Goal: Communication & Community: Share content

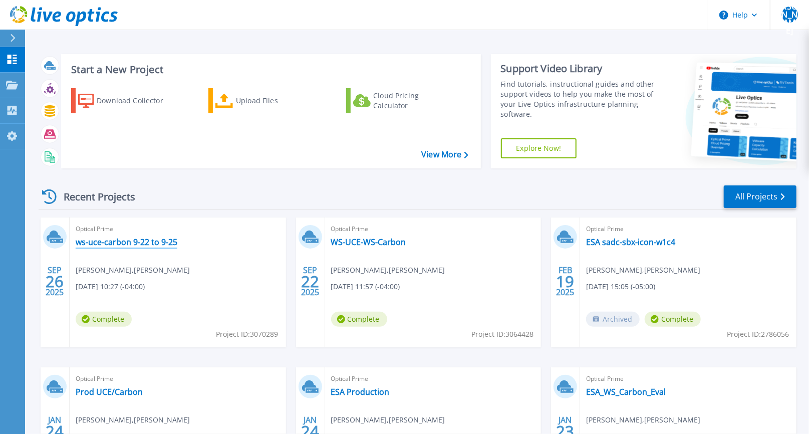
click at [133, 241] on link "ws-uce-carbon 9-22 to 9-25" at bounding box center [127, 242] width 102 height 10
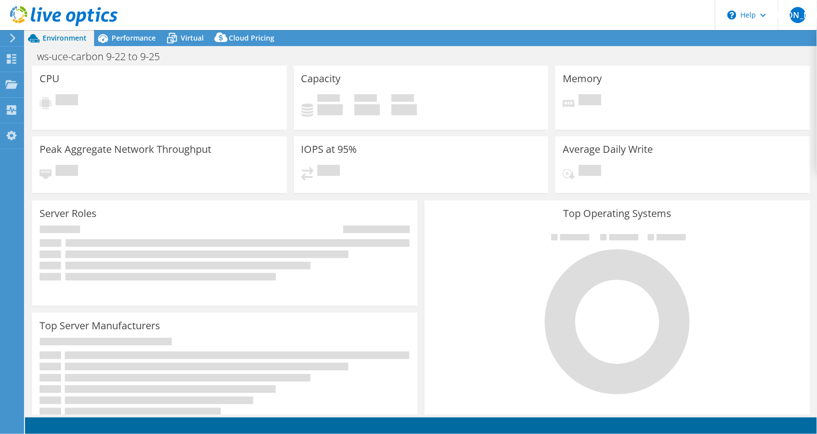
select select "USD"
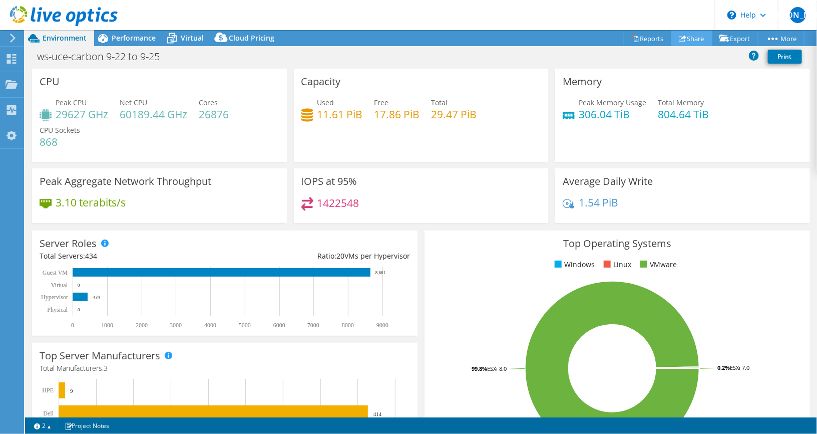
click at [693, 37] on link "Share" at bounding box center [692, 39] width 41 height 16
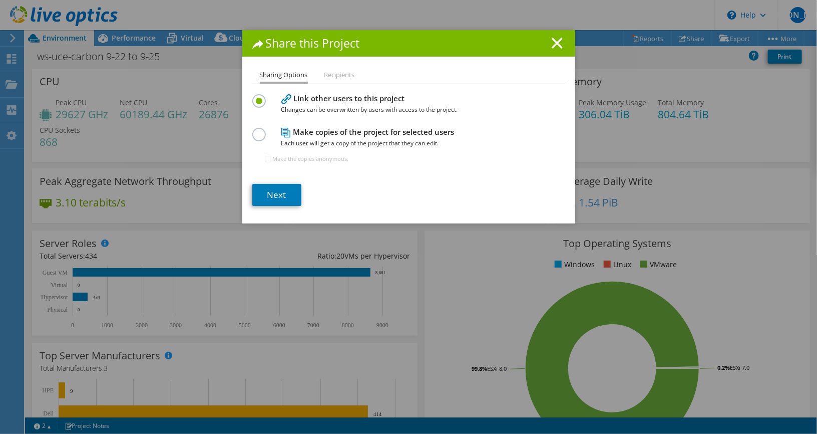
click at [63, 313] on div "Share this Project Sharing Options Recipients Link other users to this project …" at bounding box center [408, 217] width 817 height 374
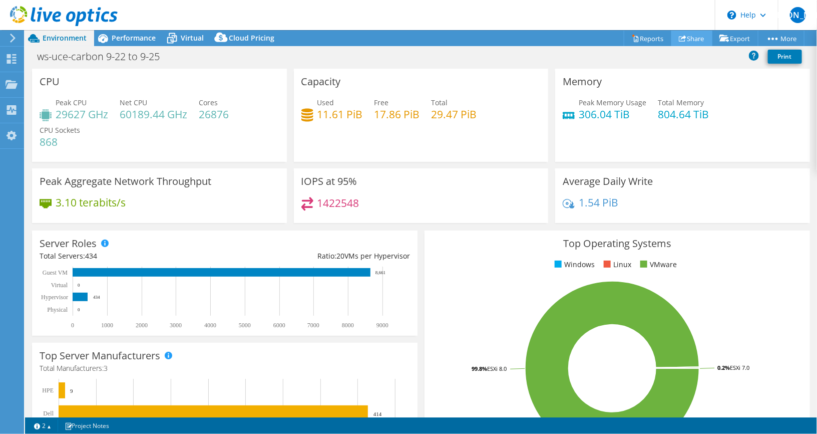
click at [692, 39] on link "Share" at bounding box center [692, 39] width 41 height 16
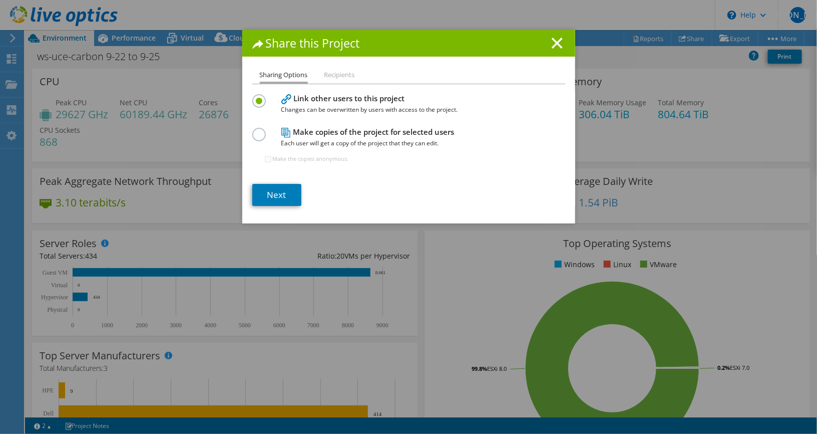
click at [334, 75] on li "Recipients" at bounding box center [340, 75] width 31 height 13
click at [280, 192] on link "Next" at bounding box center [276, 195] width 49 height 22
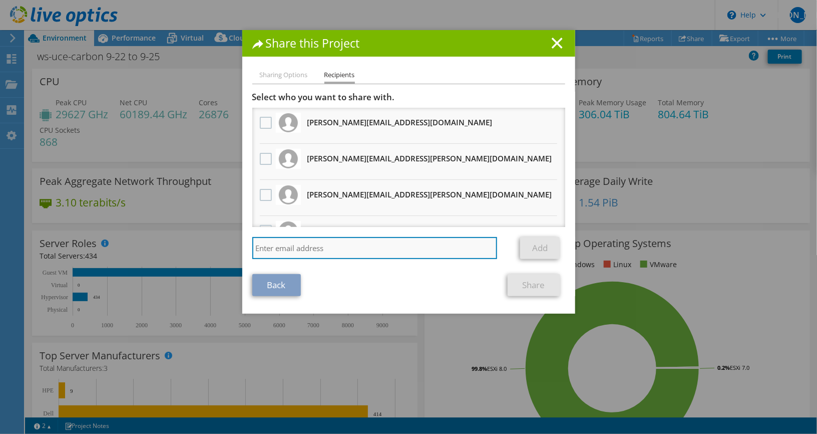
drag, startPoint x: 287, startPoint y: 242, endPoint x: 278, endPoint y: 240, distance: 9.2
click at [287, 242] on input "search" at bounding box center [374, 248] width 245 height 22
type input "sravan.sanapureddy@lowes.com"
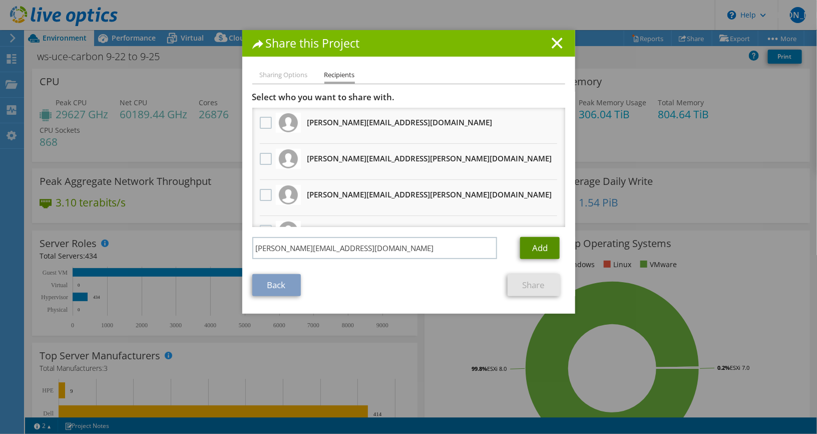
click at [522, 247] on link "Add" at bounding box center [540, 248] width 40 height 22
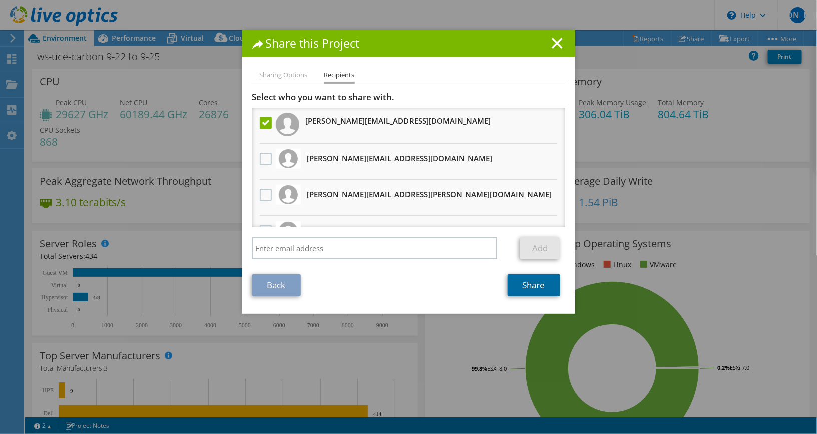
click at [533, 282] on link "Share" at bounding box center [534, 285] width 53 height 22
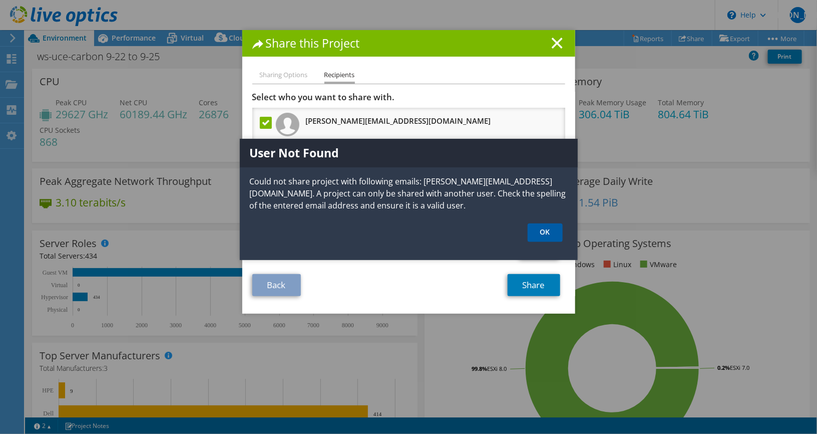
click at [550, 230] on link "OK" at bounding box center [545, 232] width 35 height 19
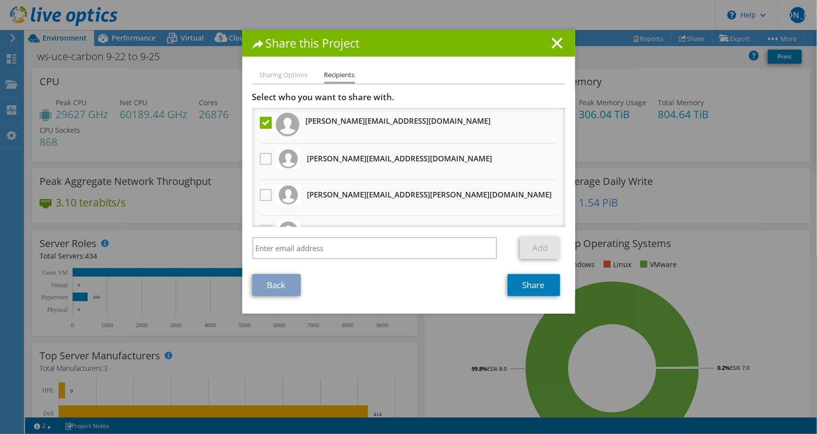
click at [731, 155] on div "Share this Project Sharing Options Recipients Link other users to this project …" at bounding box center [408, 217] width 817 height 374
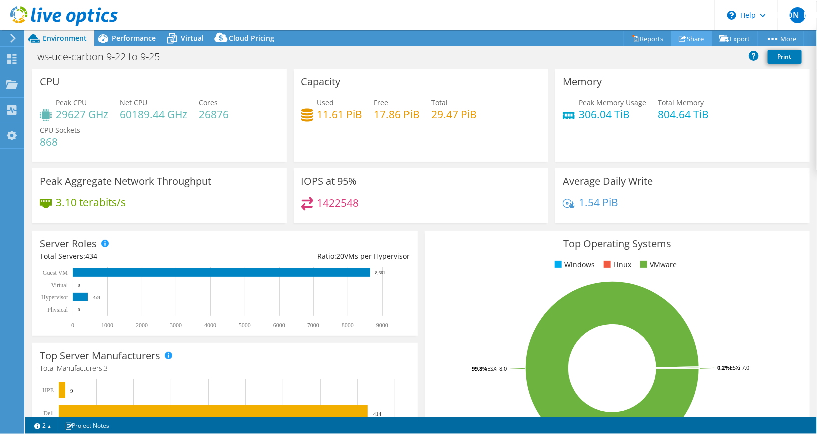
click at [705, 35] on link "Share" at bounding box center [692, 39] width 41 height 16
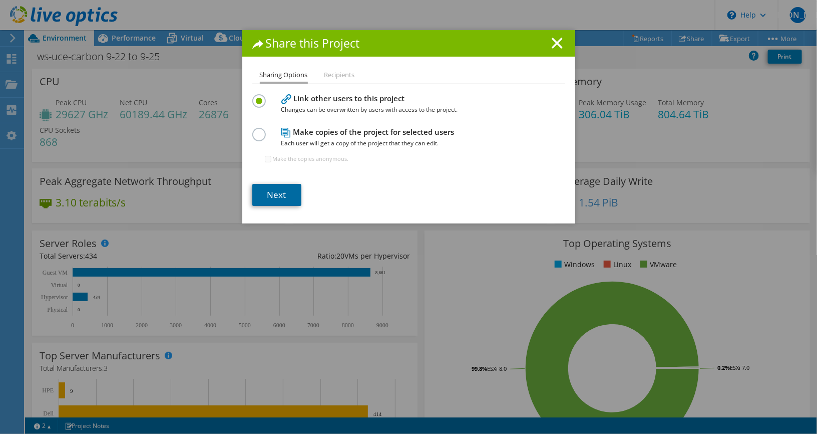
click at [277, 196] on link "Next" at bounding box center [276, 195] width 49 height 22
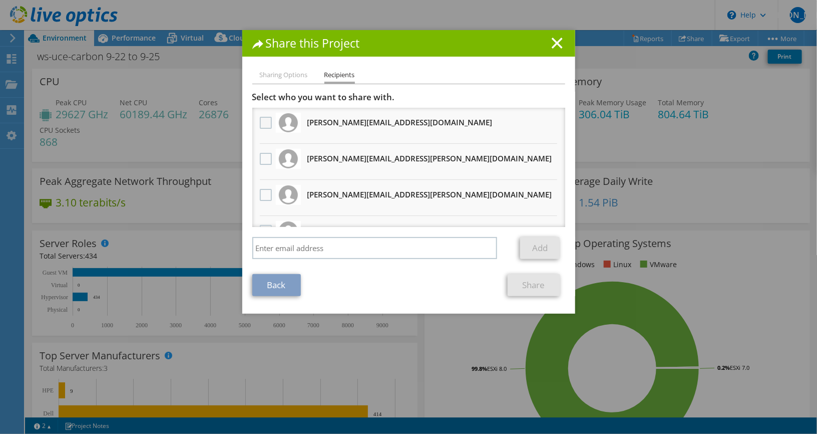
click at [261, 124] on label at bounding box center [267, 123] width 15 height 12
click at [0, 0] on input "checkbox" at bounding box center [0, 0] width 0 height 0
click at [524, 282] on link "Share" at bounding box center [534, 285] width 53 height 22
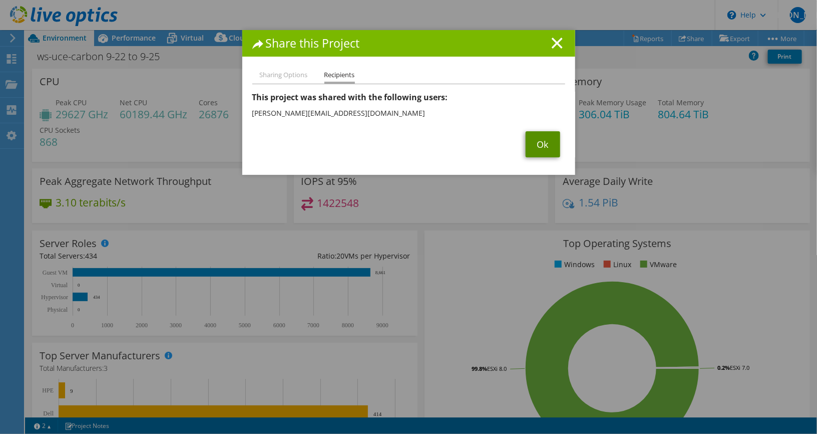
click at [538, 147] on link "Ok" at bounding box center [543, 144] width 35 height 26
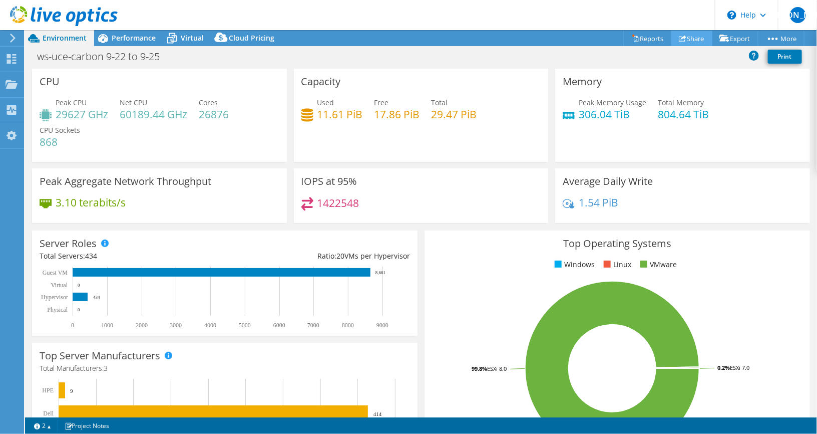
click at [685, 38] on link "Share" at bounding box center [692, 39] width 41 height 16
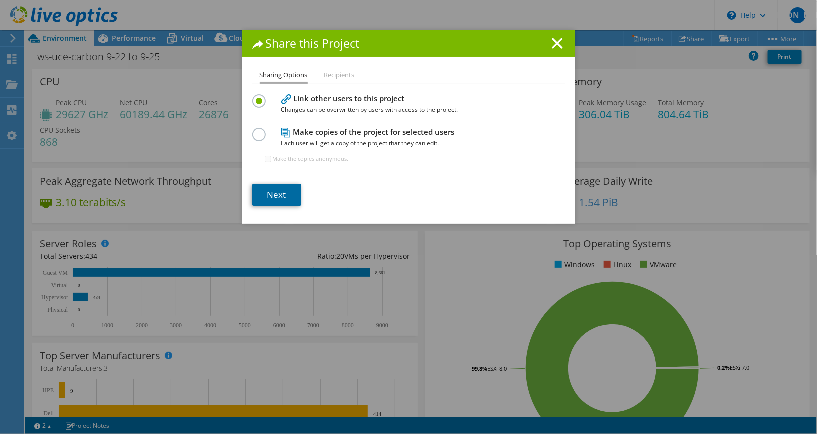
click at [269, 195] on link "Next" at bounding box center [276, 195] width 49 height 22
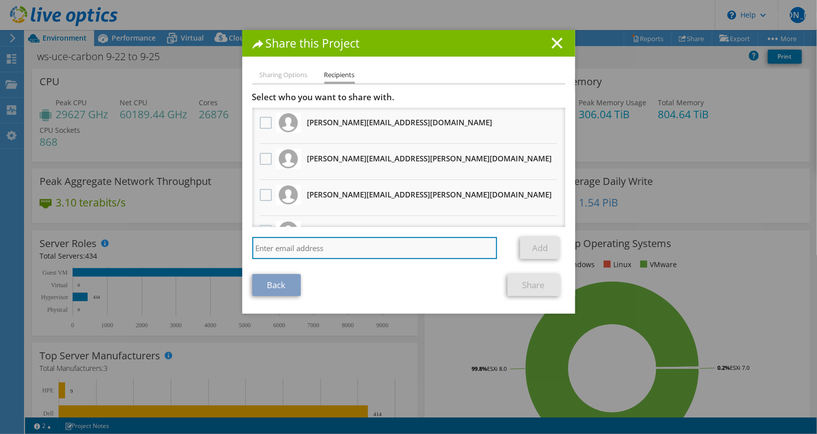
drag, startPoint x: 301, startPoint y: 244, endPoint x: 285, endPoint y: 240, distance: 17.0
click at [301, 244] on input "search" at bounding box center [374, 248] width 245 height 22
click at [396, 245] on input "sra" at bounding box center [374, 248] width 245 height 22
click at [306, 246] on input "sra" at bounding box center [374, 248] width 245 height 22
type input "sravan.sanapureddy@lowes.com"
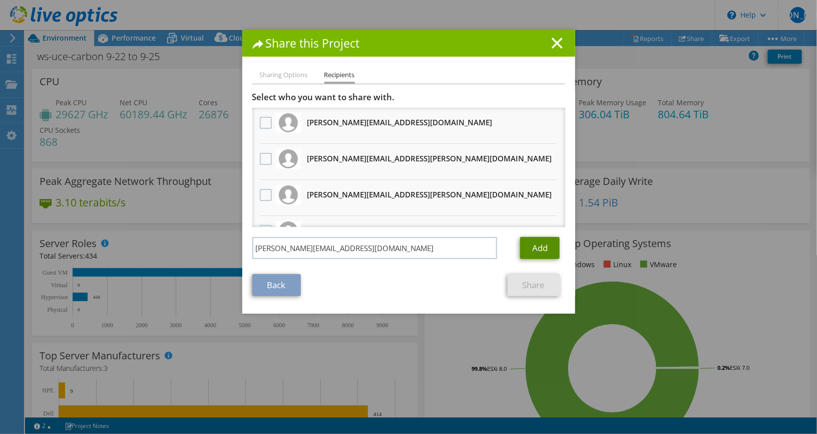
click at [542, 252] on link "Add" at bounding box center [540, 248] width 40 height 22
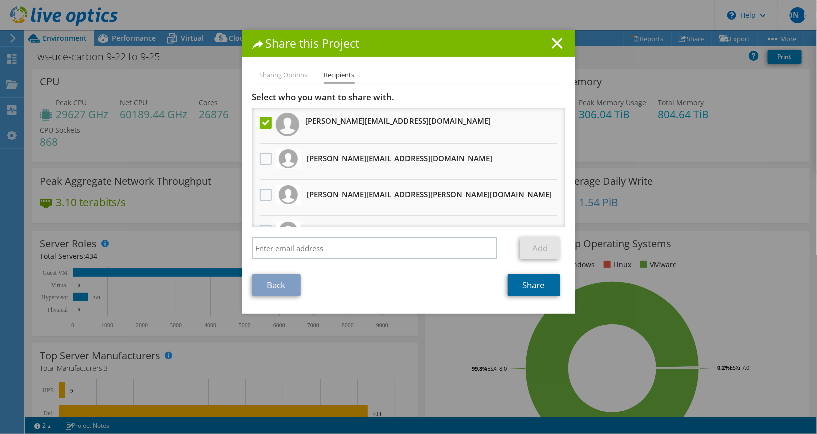
click at [518, 282] on link "Share" at bounding box center [534, 285] width 53 height 22
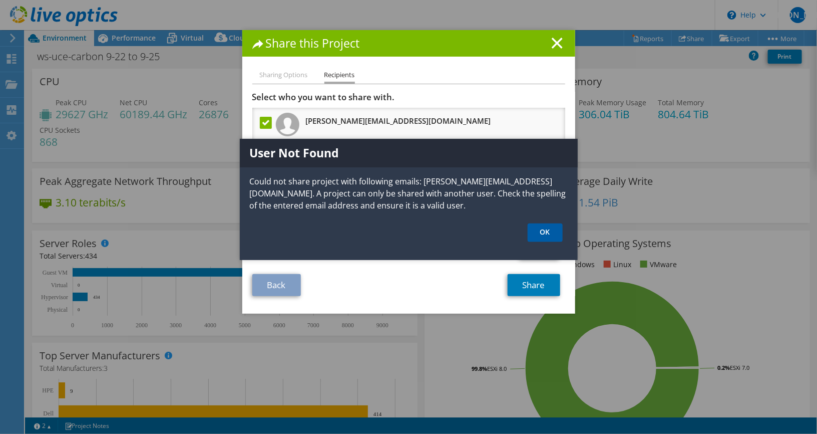
click at [544, 234] on link "OK" at bounding box center [545, 232] width 35 height 19
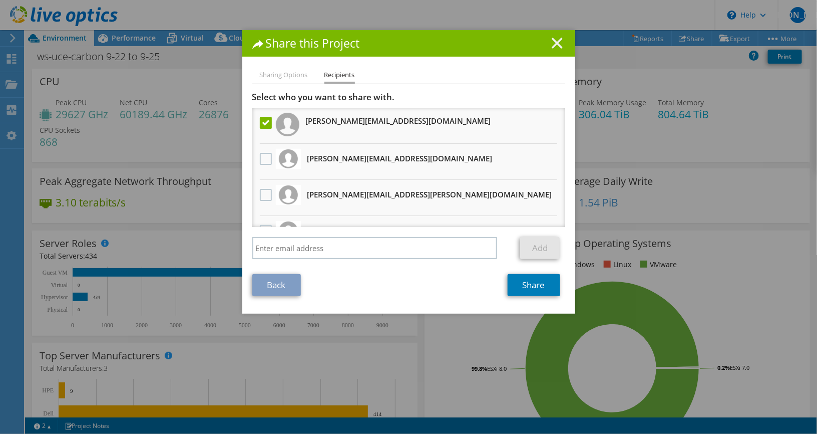
click at [552, 44] on icon at bounding box center [557, 43] width 11 height 11
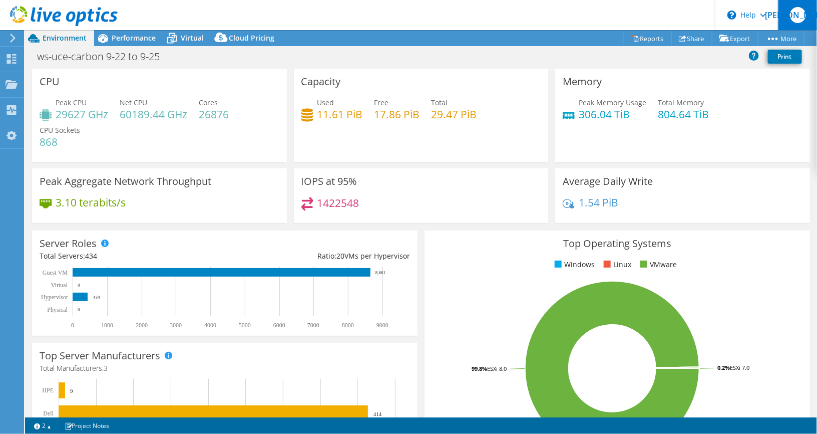
click at [798, 17] on span "[PERSON_NAME]" at bounding box center [798, 15] width 16 height 16
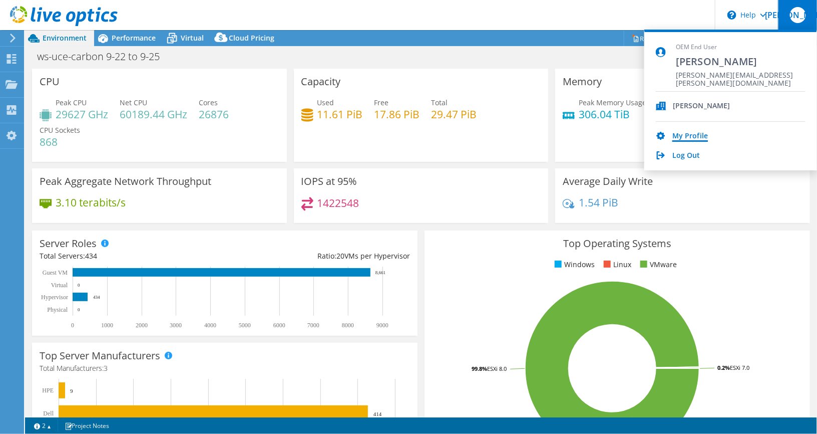
click at [688, 135] on link "My Profile" at bounding box center [691, 137] width 36 height 10
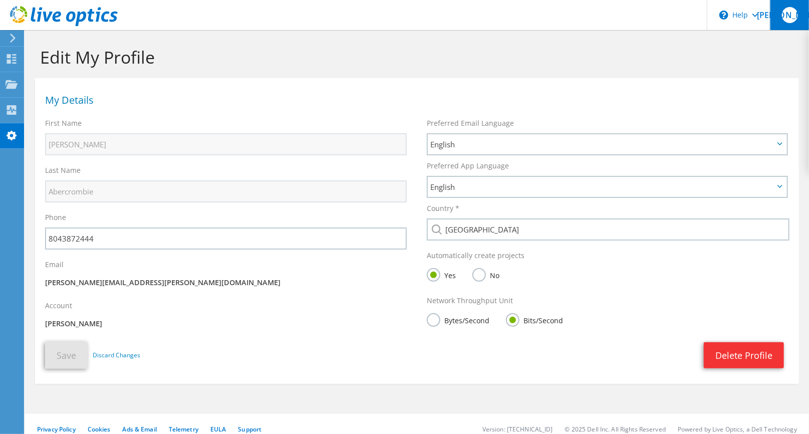
click at [796, 14] on span "[PERSON_NAME]" at bounding box center [790, 15] width 16 height 16
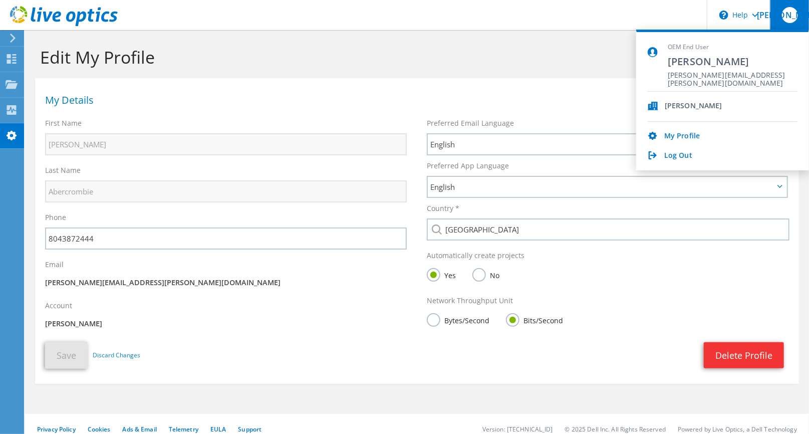
drag, startPoint x: 426, startPoint y: 35, endPoint x: 422, endPoint y: 62, distance: 27.4
click at [426, 35] on div "Edit My Profile" at bounding box center [417, 54] width 774 height 48
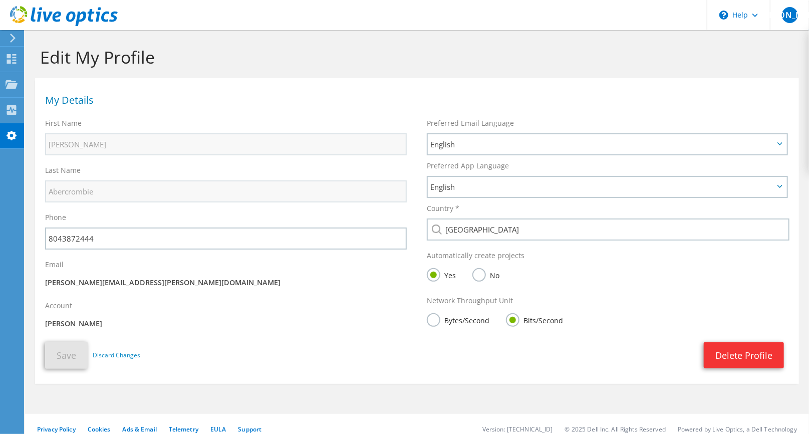
click at [22, 14] on icon at bounding box center [64, 16] width 108 height 21
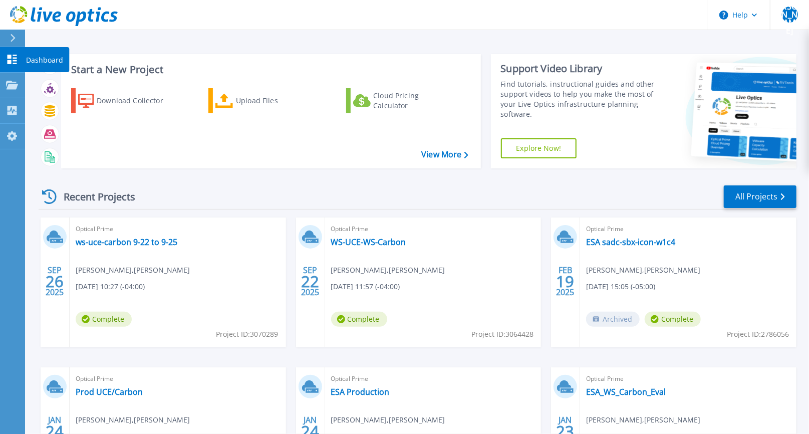
click at [8, 55] on icon at bounding box center [12, 60] width 12 height 10
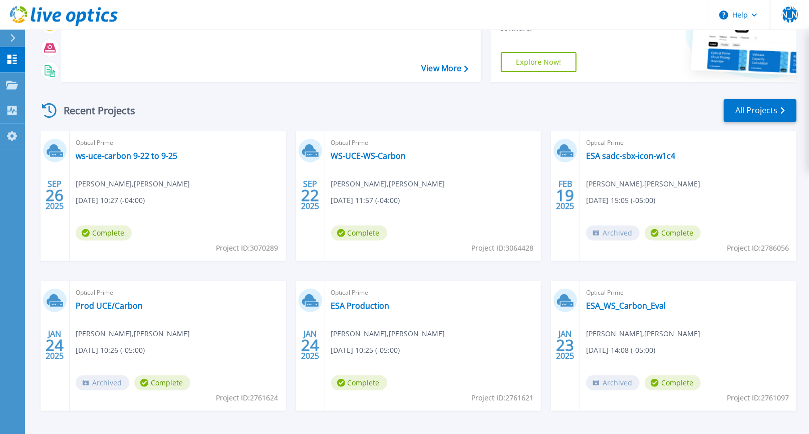
scroll to position [121, 0]
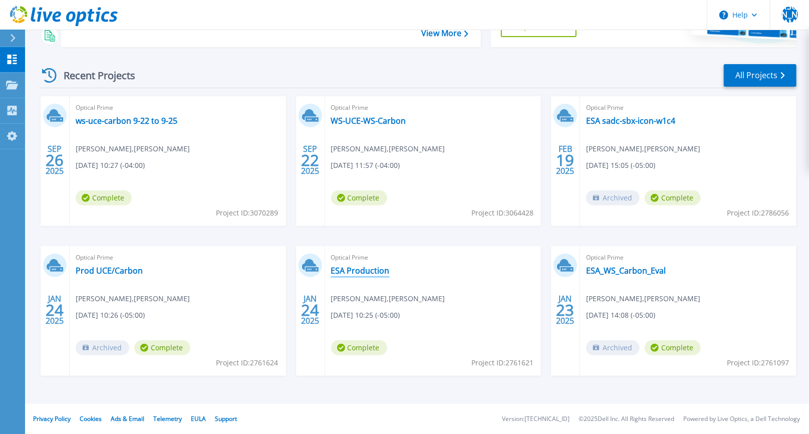
click at [364, 269] on link "ESA Production" at bounding box center [360, 270] width 59 height 10
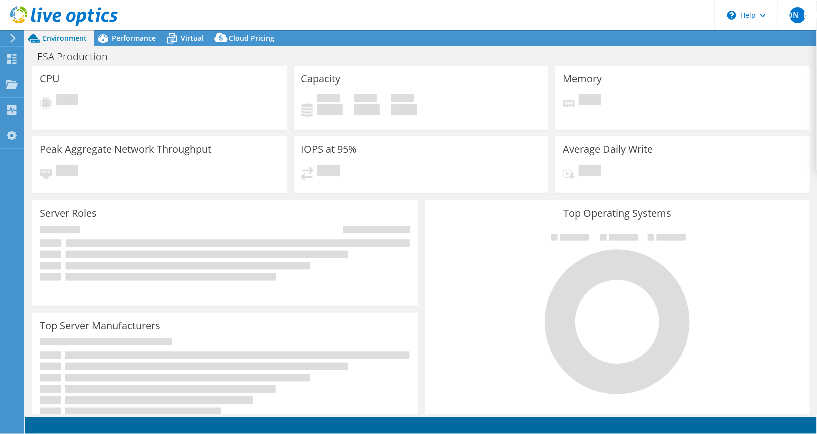
select select "USEast"
select select "USD"
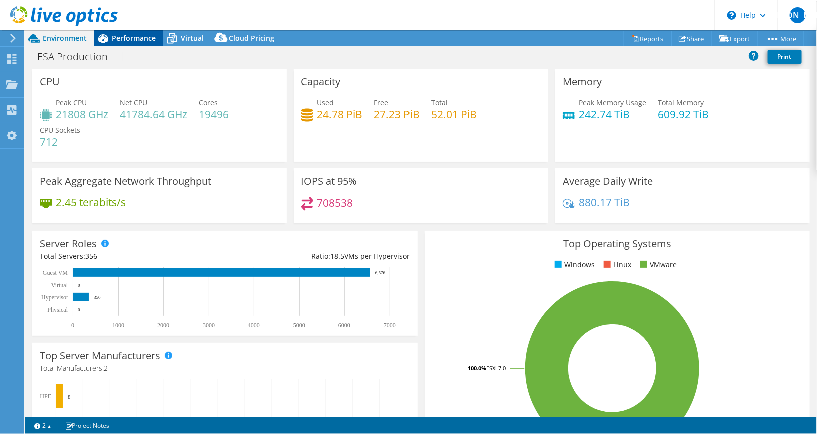
click at [135, 39] on span "Performance" at bounding box center [134, 38] width 44 height 10
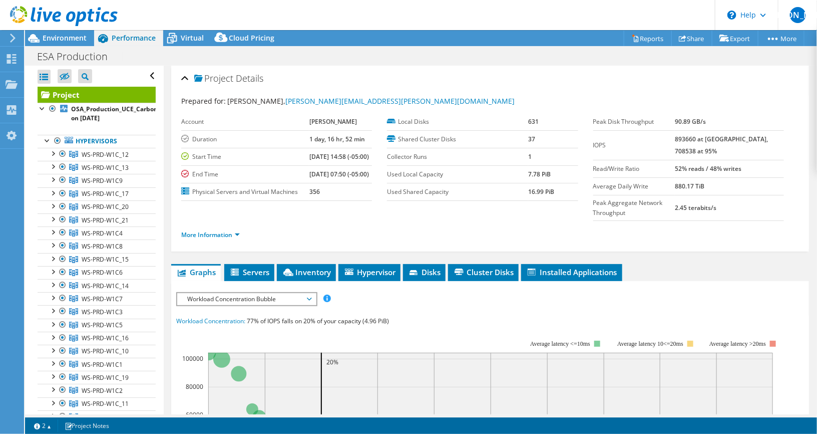
click at [13, 17] on icon at bounding box center [64, 16] width 108 height 21
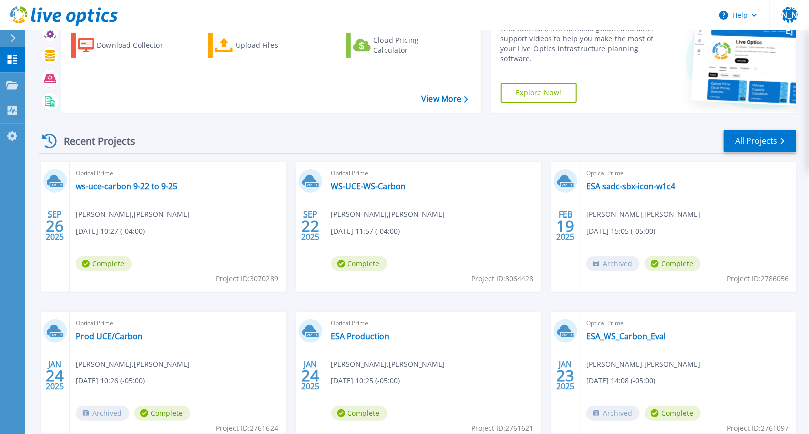
scroll to position [111, 0]
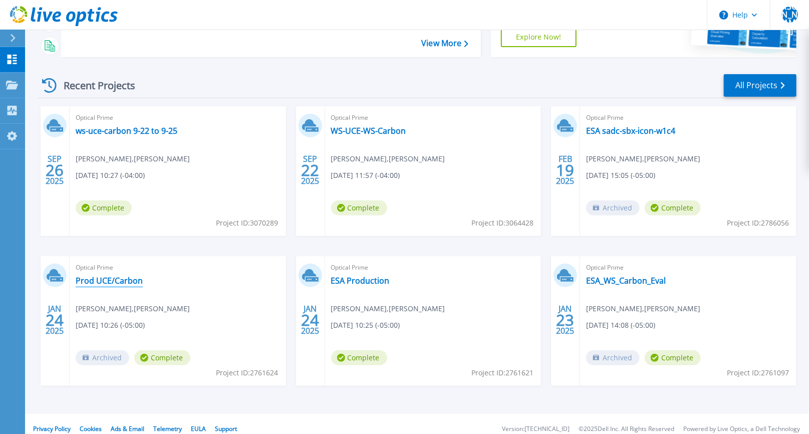
click at [112, 278] on link "Prod UCE/Carbon" at bounding box center [109, 280] width 67 height 10
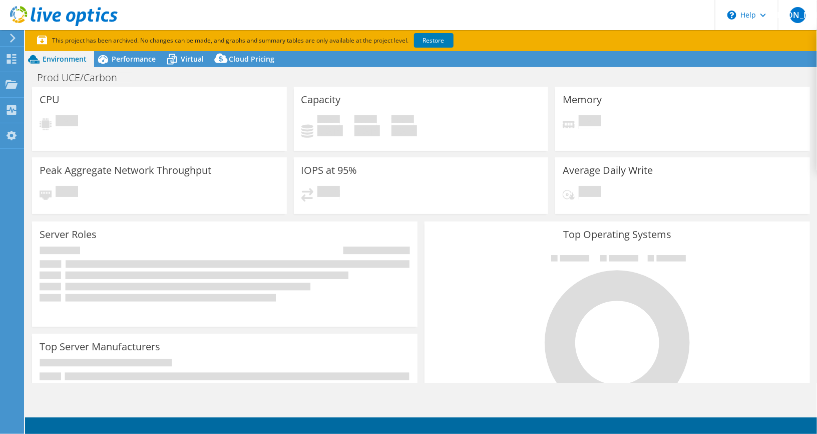
select select "USD"
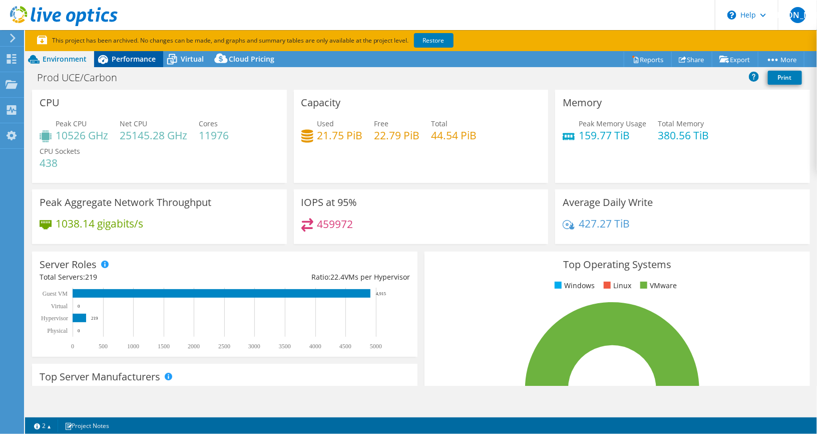
click at [126, 58] on span "Performance" at bounding box center [134, 59] width 44 height 10
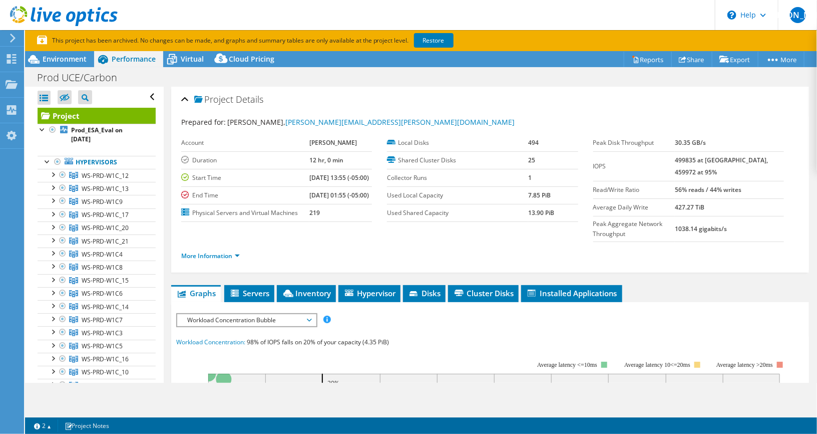
click at [13, 34] on icon at bounding box center [13, 38] width 8 height 9
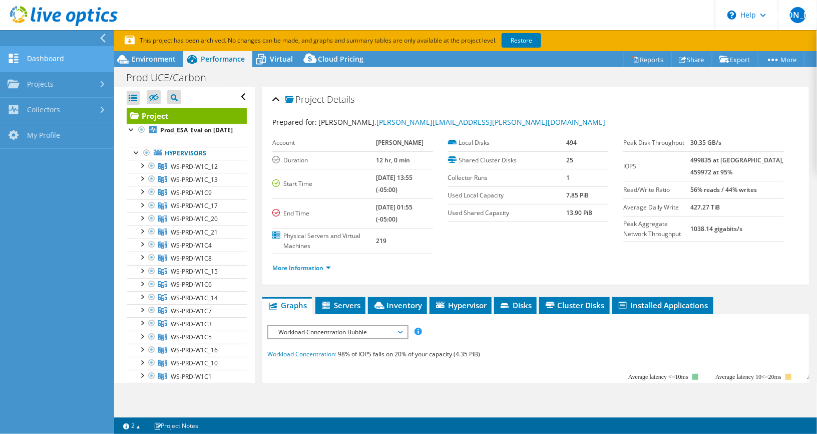
click at [28, 54] on link "Dashboard" at bounding box center [57, 60] width 114 height 26
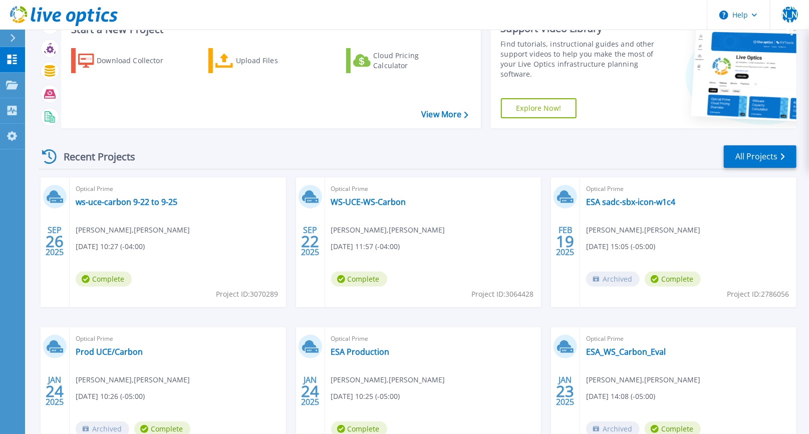
scroll to position [111, 0]
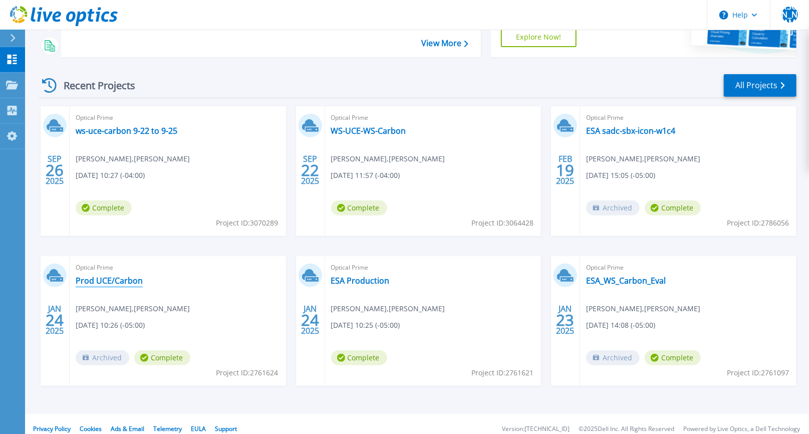
click at [96, 279] on link "Prod UCE/Carbon" at bounding box center [109, 280] width 67 height 10
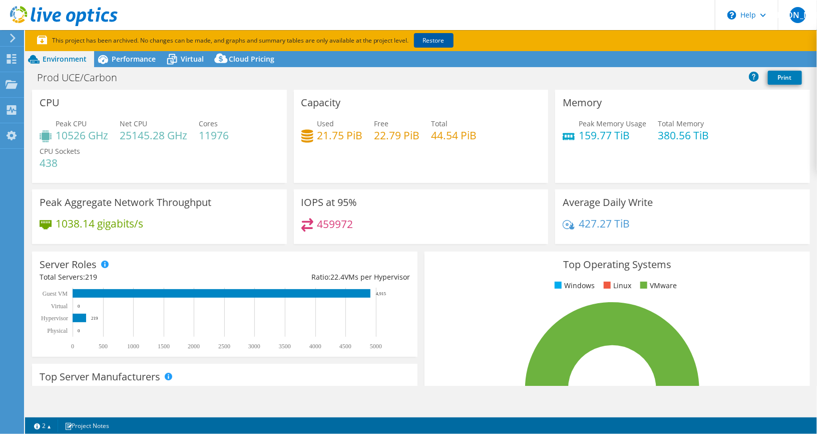
click at [435, 39] on link "Restore" at bounding box center [434, 40] width 40 height 15
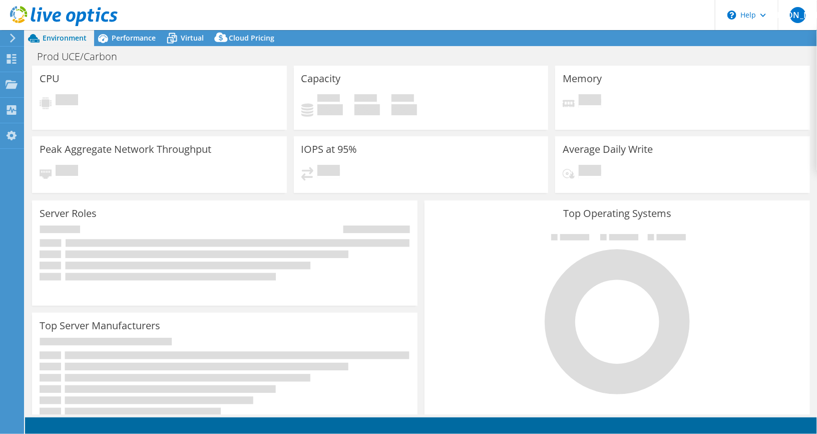
select select "USD"
